Goal: Task Accomplishment & Management: Manage account settings

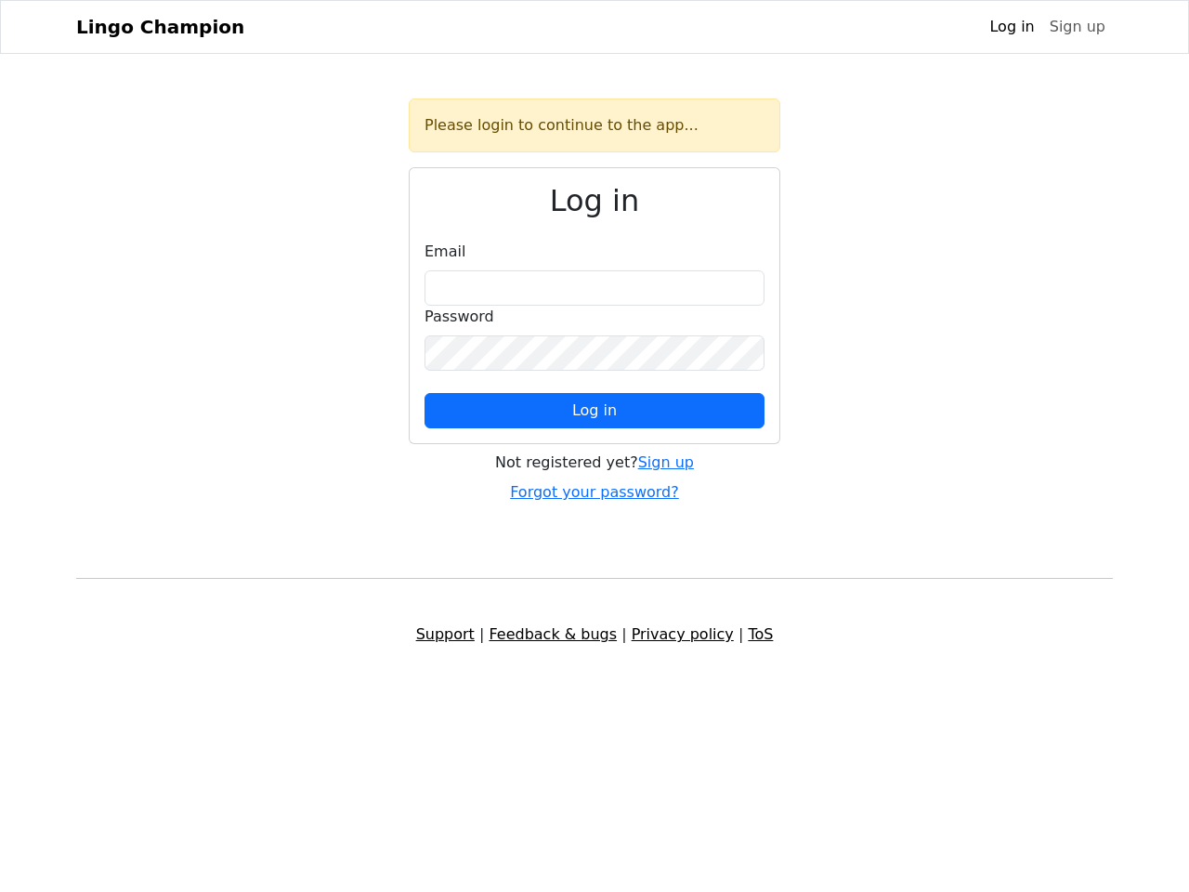
click at [594, 411] on span "Log in" at bounding box center [594, 410] width 45 height 18
